Goal: Information Seeking & Learning: Check status

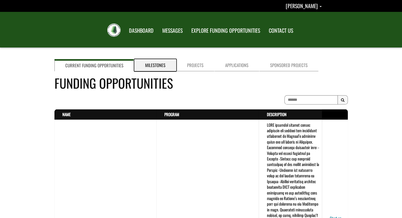
click at [152, 66] on link "Milestones" at bounding box center [155, 65] width 42 height 12
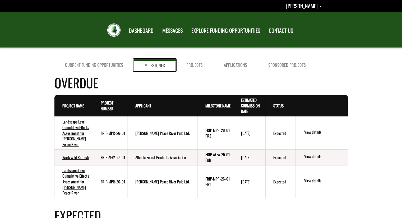
scroll to position [26, 0]
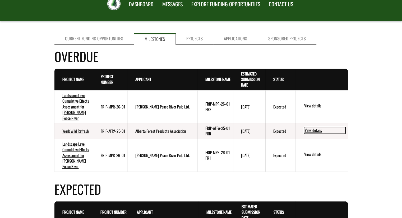
click at [308, 134] on link "View details" at bounding box center [324, 130] width 41 height 7
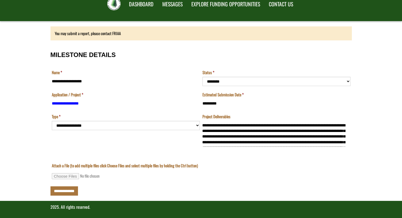
scroll to position [17, 0]
click at [78, 126] on td "**********" at bounding box center [125, 133] width 151 height 39
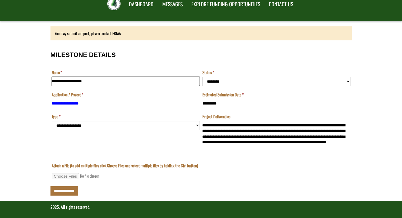
click at [89, 80] on input "**********" at bounding box center [126, 81] width 148 height 9
click at [0, 88] on form "**********" at bounding box center [201, 111] width 402 height 180
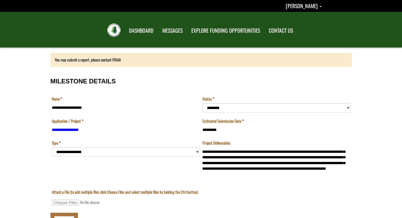
scroll to position [26, 0]
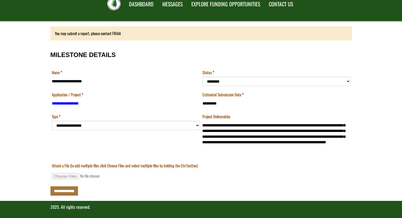
click at [112, 126] on td "**********" at bounding box center [125, 133] width 151 height 39
click at [198, 126] on td "**********" at bounding box center [125, 133] width 151 height 39
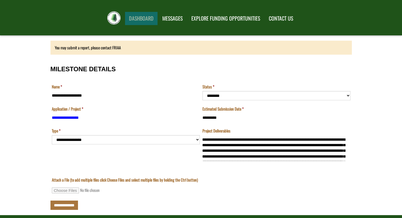
scroll to position [0, 0]
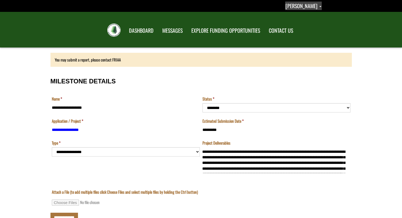
click at [318, 8] on link "[PERSON_NAME]" at bounding box center [303, 6] width 36 height 8
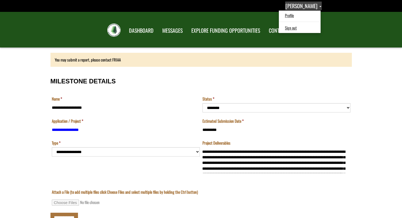
click at [318, 8] on link "[PERSON_NAME]" at bounding box center [303, 6] width 36 height 8
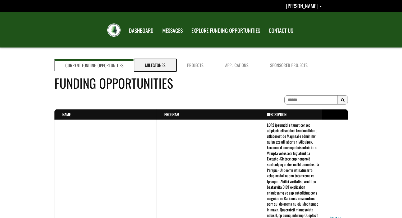
click at [151, 64] on link "Milestones" at bounding box center [155, 65] width 42 height 12
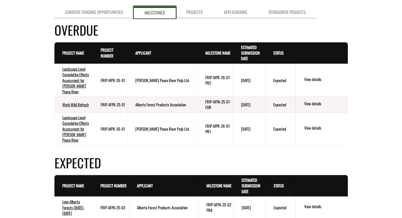
scroll to position [53, 0]
click at [315, 108] on link "View details" at bounding box center [324, 104] width 41 height 7
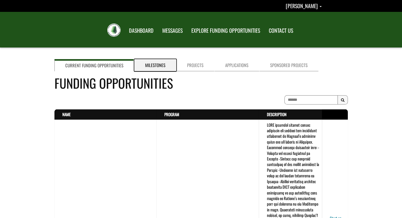
click at [153, 69] on link "Milestones" at bounding box center [155, 65] width 42 height 12
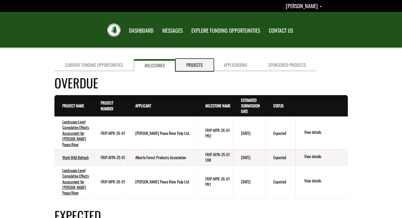
click at [184, 69] on link "Projects" at bounding box center [195, 65] width 38 height 12
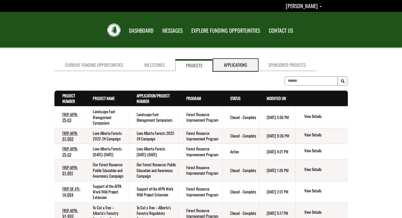
click at [235, 66] on link "Applications" at bounding box center [235, 65] width 44 height 12
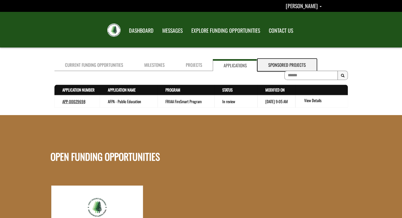
click at [288, 60] on link "Sponsored Projects" at bounding box center [287, 65] width 59 height 12
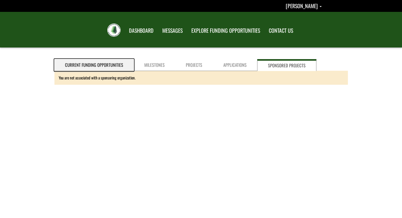
click at [109, 63] on link "Current Funding Opportunities" at bounding box center [93, 65] width 79 height 12
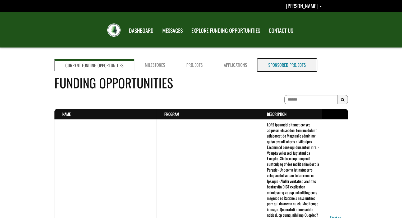
drag, startPoint x: 286, startPoint y: 61, endPoint x: 279, endPoint y: 56, distance: 8.5
click at [286, 61] on link "Sponsored Projects" at bounding box center [287, 65] width 59 height 12
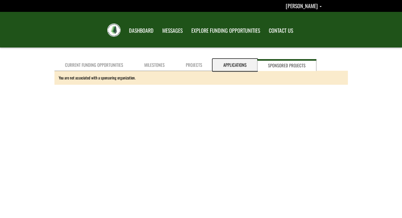
click at [229, 63] on link "Applications" at bounding box center [235, 65] width 44 height 12
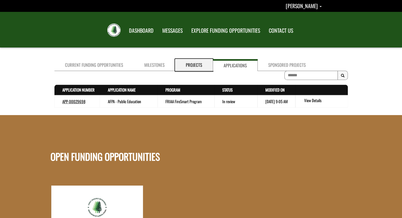
click at [179, 65] on link "Projects" at bounding box center [194, 65] width 38 height 12
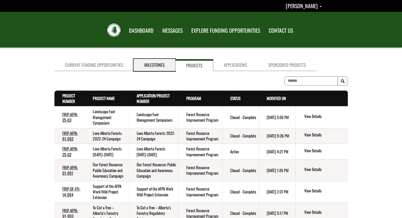
click at [144, 67] on link "Milestones" at bounding box center [154, 65] width 41 height 12
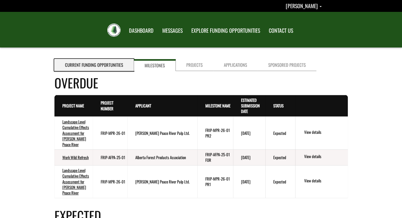
click at [79, 66] on link "Current Funding Opportunities" at bounding box center [93, 65] width 79 height 12
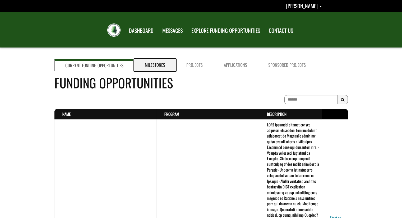
click at [159, 62] on link "Milestones" at bounding box center [154, 65] width 41 height 12
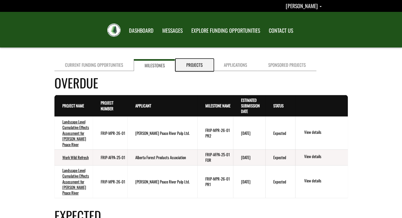
click at [200, 62] on link "Projects" at bounding box center [195, 65] width 38 height 12
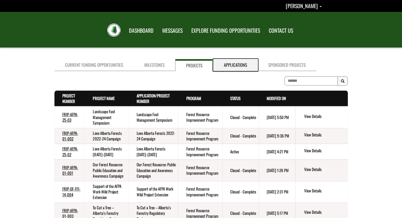
click at [232, 63] on link "Applications" at bounding box center [235, 65] width 44 height 12
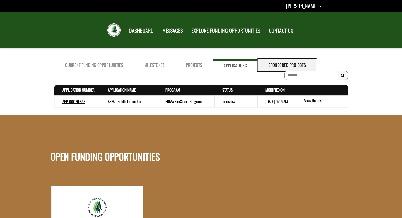
click at [283, 62] on link "Sponsored Projects" at bounding box center [287, 65] width 59 height 12
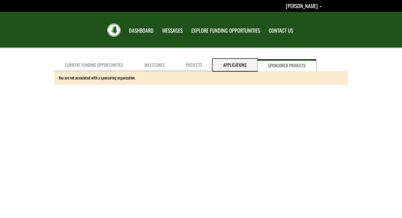
click at [214, 63] on link "Applications" at bounding box center [235, 65] width 44 height 12
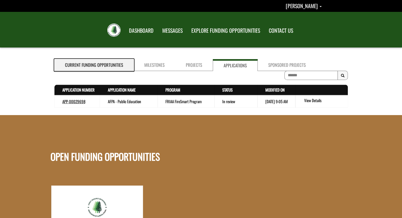
click at [98, 68] on link "Current Funding Opportunities" at bounding box center [93, 65] width 79 height 12
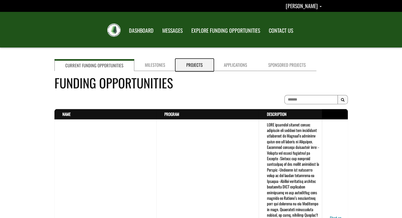
click at [186, 66] on link "Projects" at bounding box center [195, 65] width 38 height 12
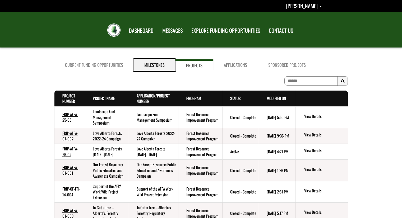
click at [149, 65] on link "Milestones" at bounding box center [154, 65] width 41 height 12
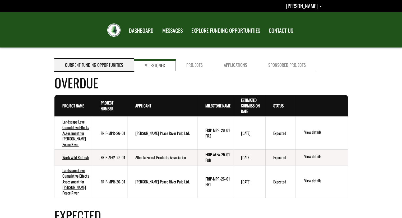
click at [100, 67] on link "Current Funding Opportunities" at bounding box center [93, 65] width 79 height 12
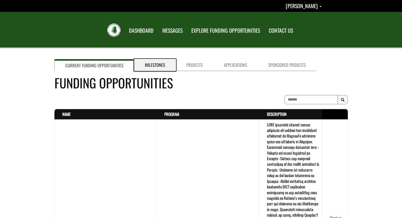
click at [156, 67] on link "Milestones" at bounding box center [154, 65] width 41 height 12
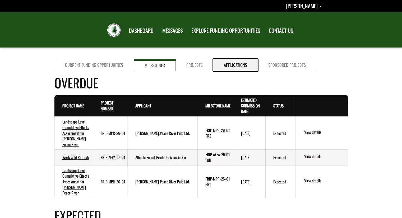
drag, startPoint x: 232, startPoint y: 64, endPoint x: 216, endPoint y: 64, distance: 15.9
click at [232, 64] on link "Applications" at bounding box center [235, 65] width 44 height 12
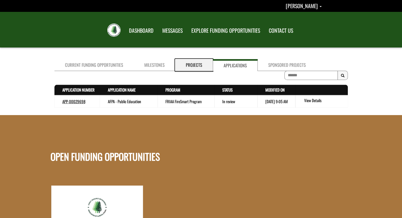
click at [194, 66] on link "Projects" at bounding box center [194, 65] width 38 height 12
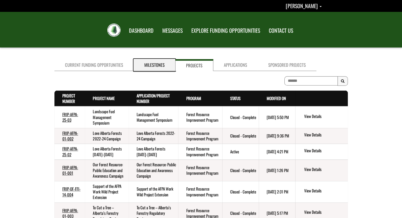
click at [143, 68] on link "Milestones" at bounding box center [154, 65] width 41 height 12
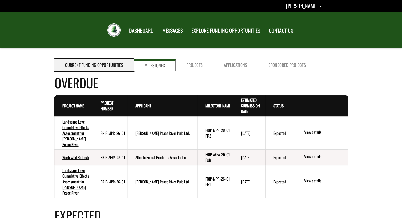
click at [105, 67] on link "Current Funding Opportunities" at bounding box center [93, 65] width 79 height 12
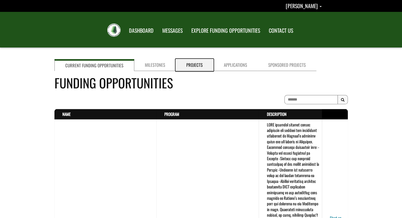
click at [196, 65] on link "Projects" at bounding box center [195, 65] width 38 height 12
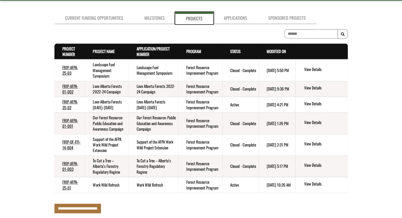
scroll to position [53, 0]
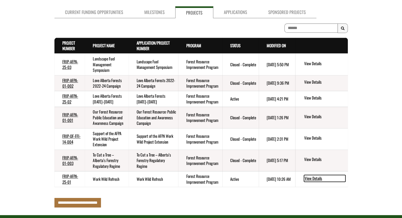
click at [314, 178] on link "View Details" at bounding box center [324, 178] width 41 height 7
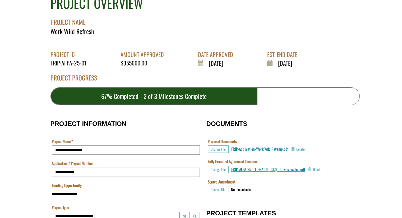
scroll to position [53, 0]
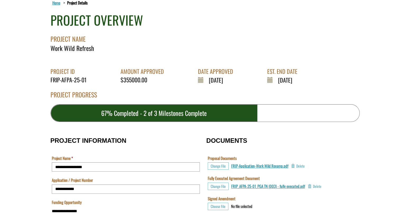
click at [159, 121] on div "67% Completed - 2 of 3 Milestones Complete" at bounding box center [154, 113] width 207 height 17
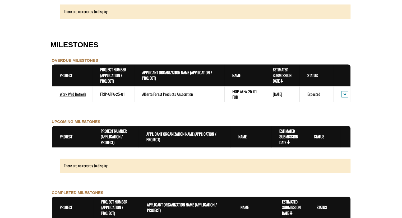
scroll to position [449, 0]
